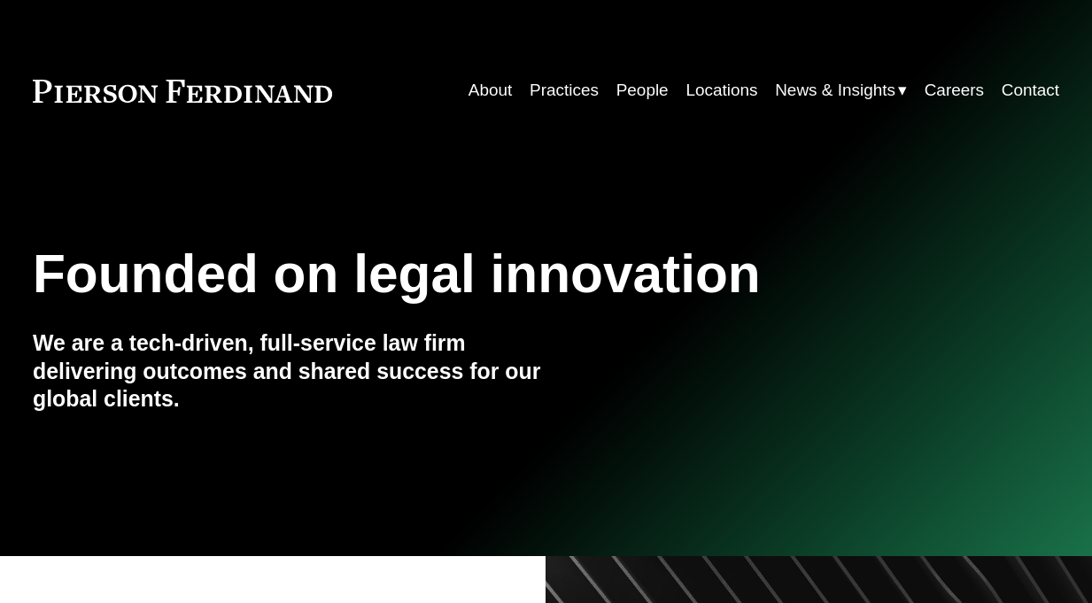
click at [969, 94] on link "Careers" at bounding box center [954, 91] width 59 height 34
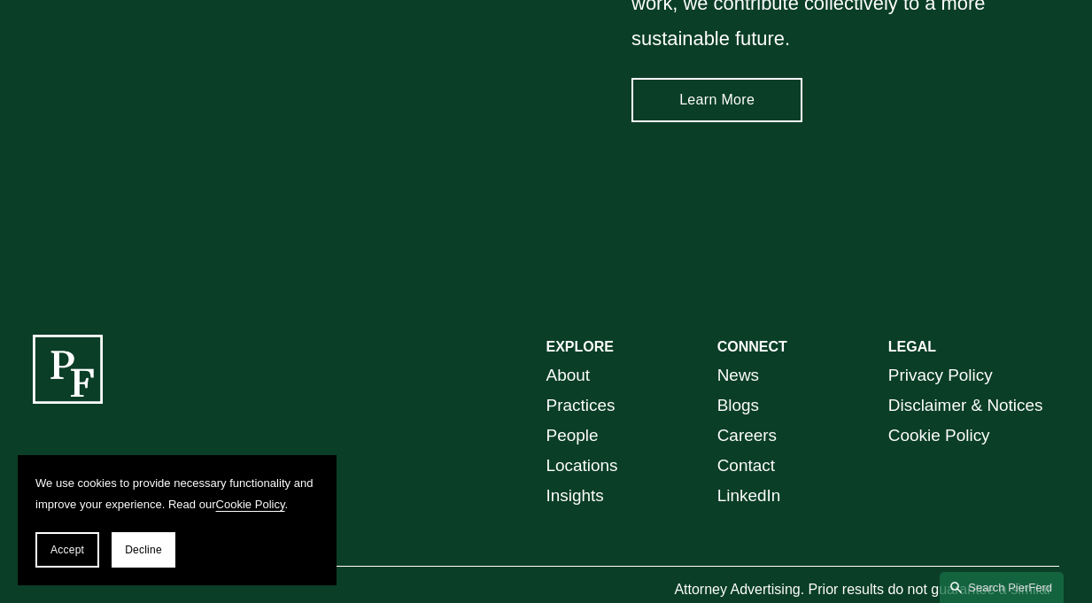
scroll to position [2344, 0]
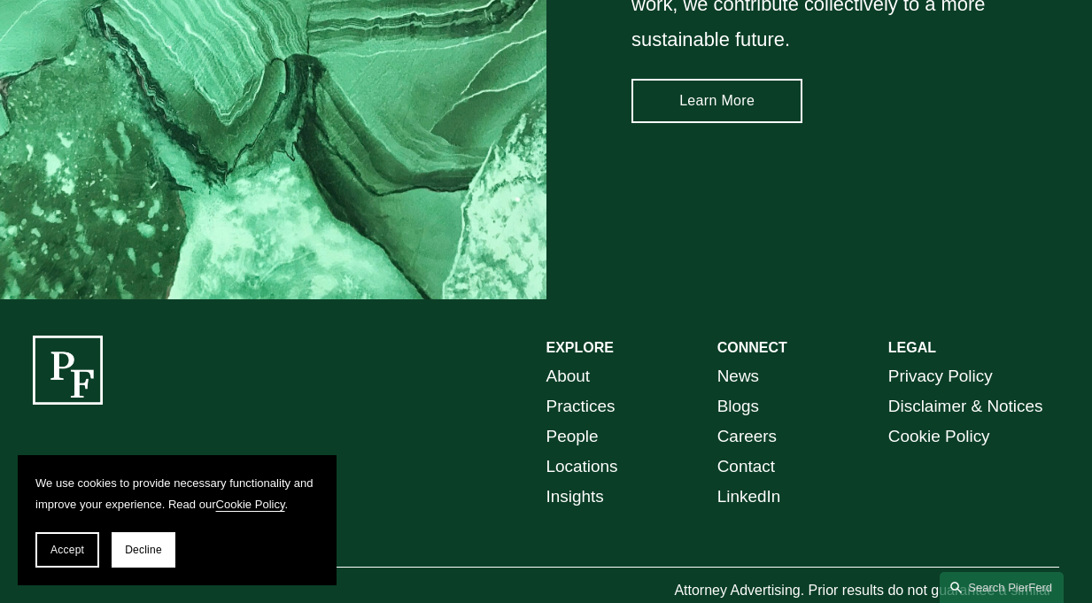
click at [738, 422] on link "Careers" at bounding box center [747, 437] width 59 height 30
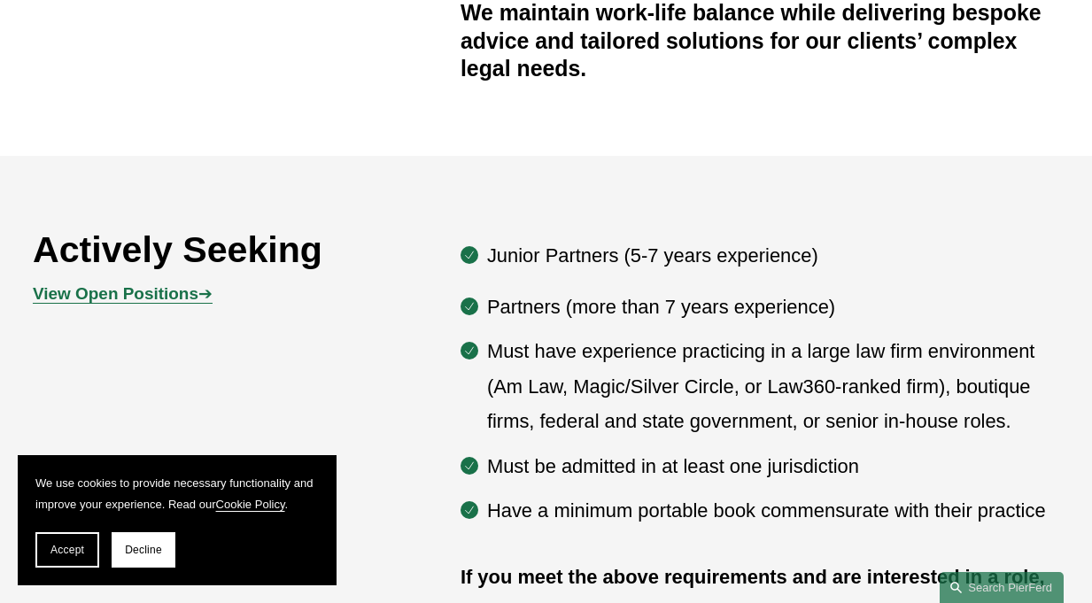
scroll to position [900, 0]
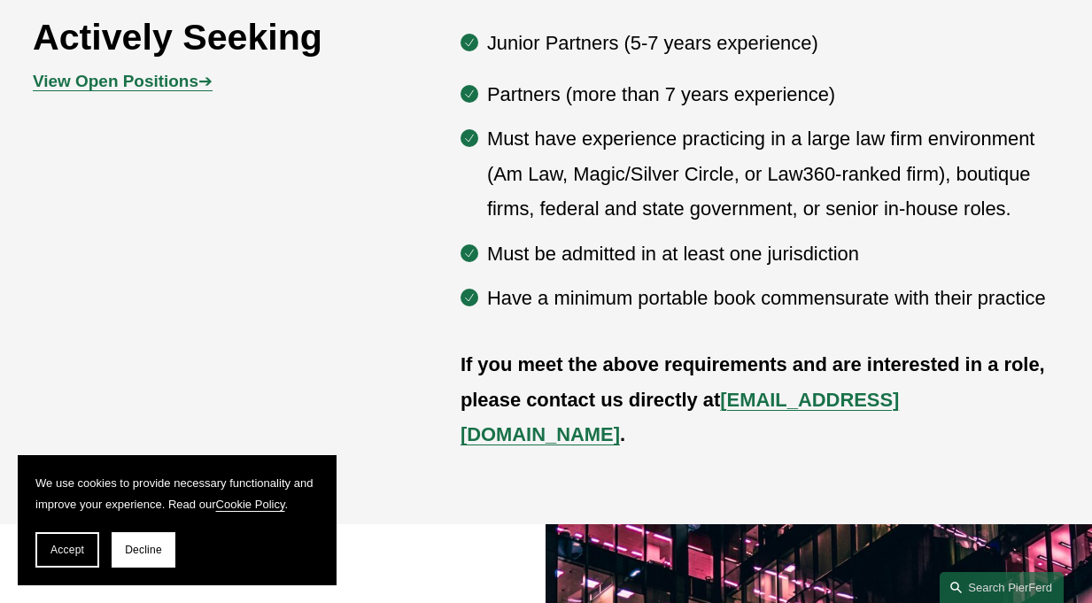
click at [183, 73] on strong "View Open Positions" at bounding box center [116, 81] width 166 height 19
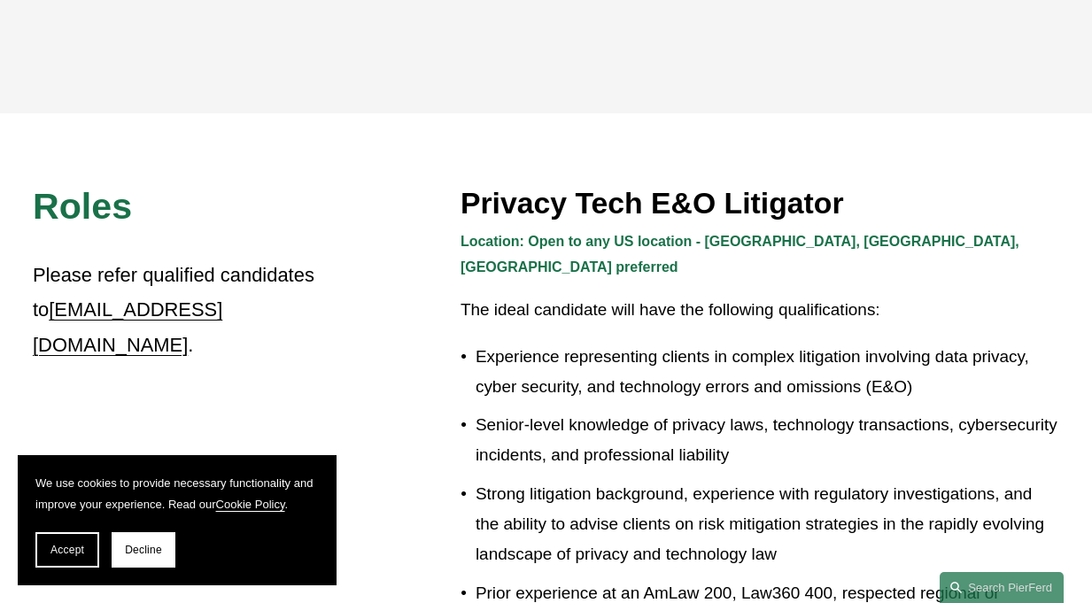
scroll to position [338, 0]
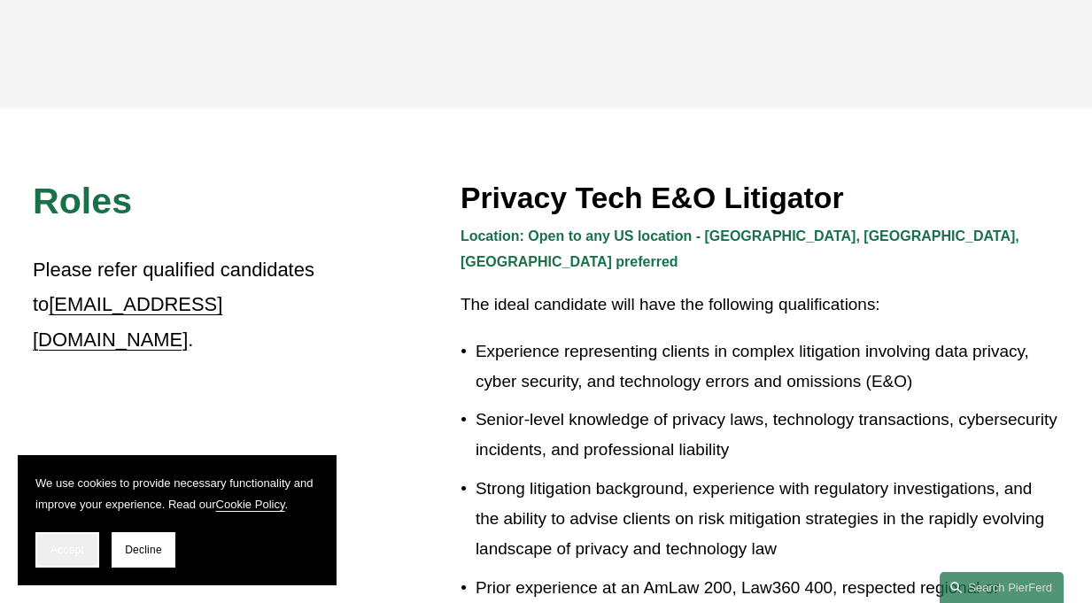
click at [62, 553] on span "Accept" at bounding box center [68, 550] width 34 height 12
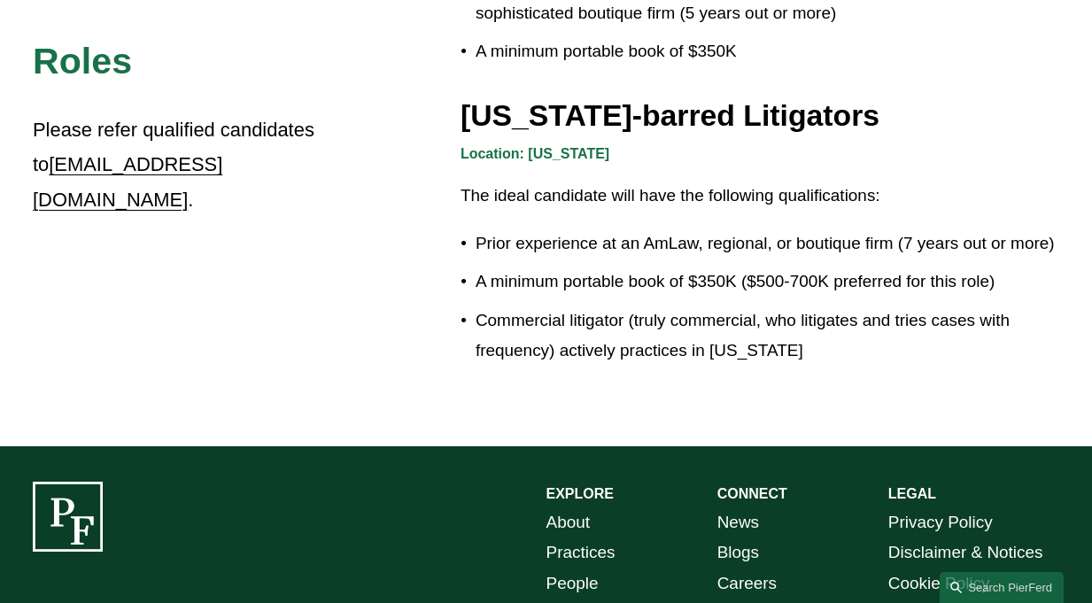
scroll to position [3122, 0]
